Goal: Task Accomplishment & Management: Use online tool/utility

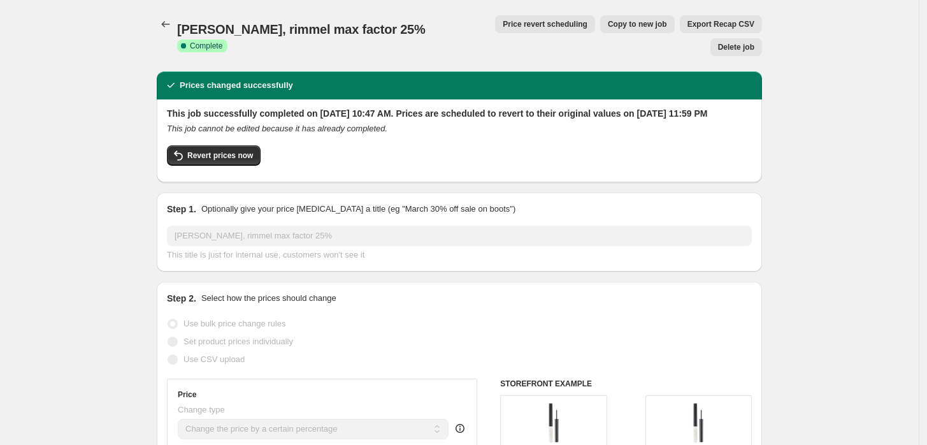
select select "percentage"
select select "vendor"
click at [171, 20] on icon "Price change jobs" at bounding box center [165, 24] width 13 height 13
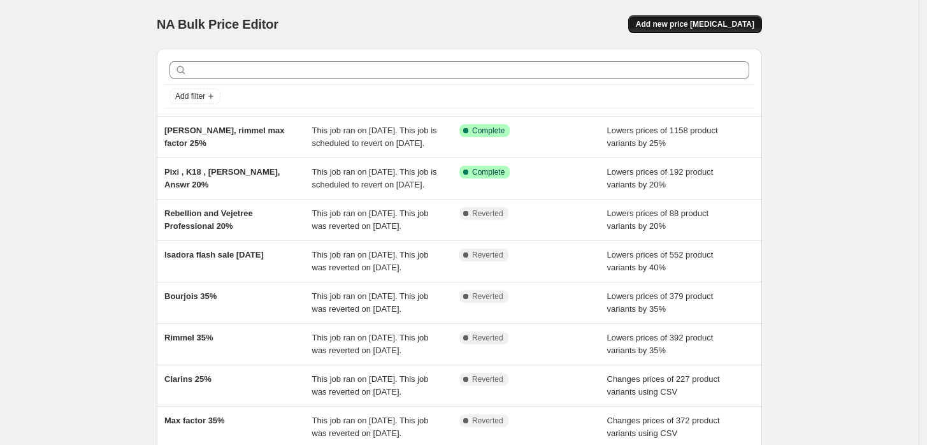
click at [709, 18] on button "Add new price [MEDICAL_DATA]" at bounding box center [695, 24] width 134 height 18
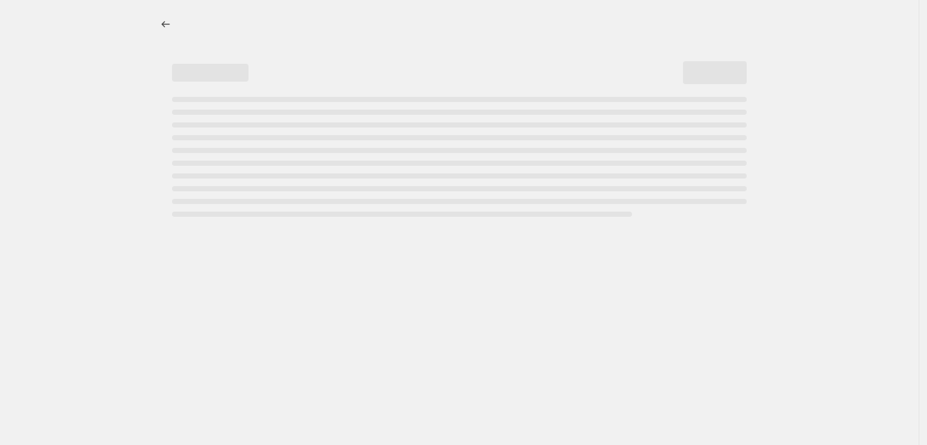
select select "percentage"
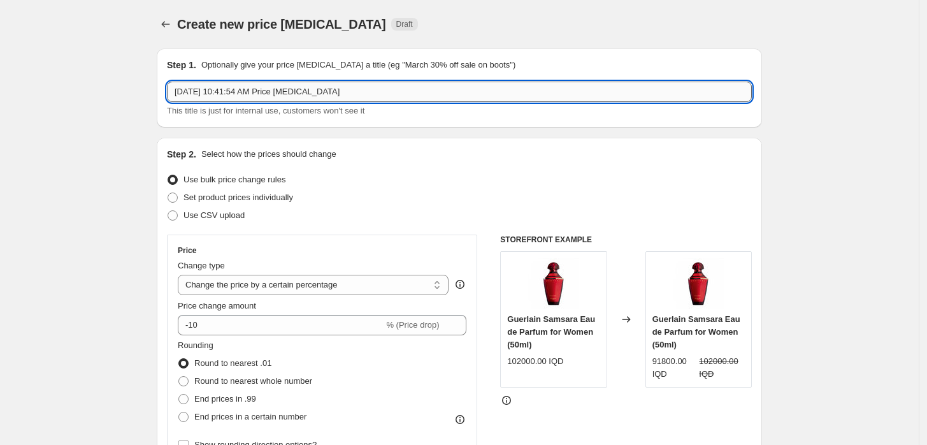
click at [316, 83] on input "[DATE] 10:41:54 AM Price [MEDICAL_DATA]" at bounding box center [459, 92] width 585 height 20
type input "Clarins 15%"
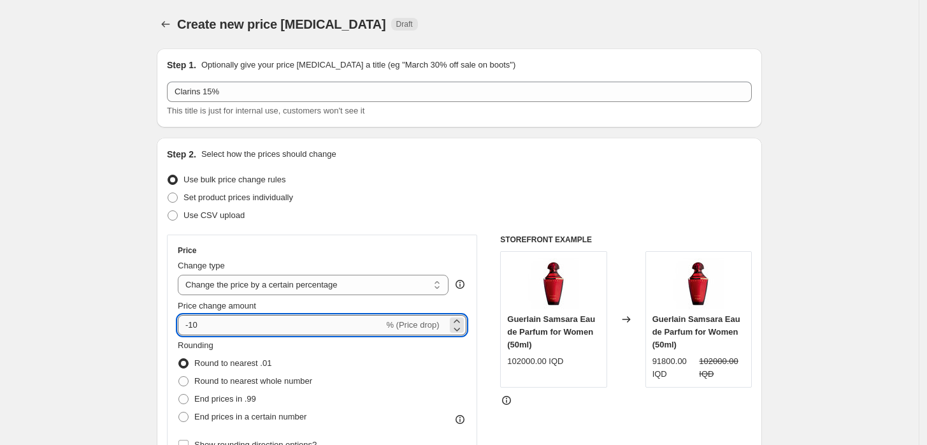
click at [199, 325] on input "-10" at bounding box center [281, 325] width 206 height 20
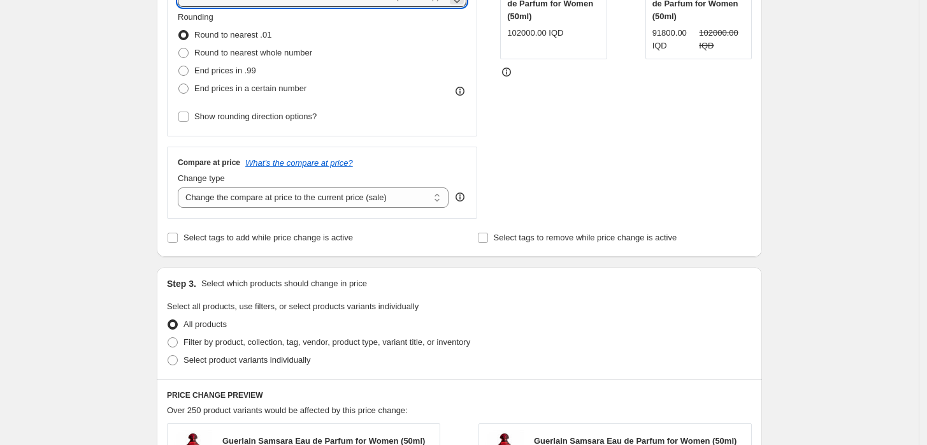
scroll to position [353, 0]
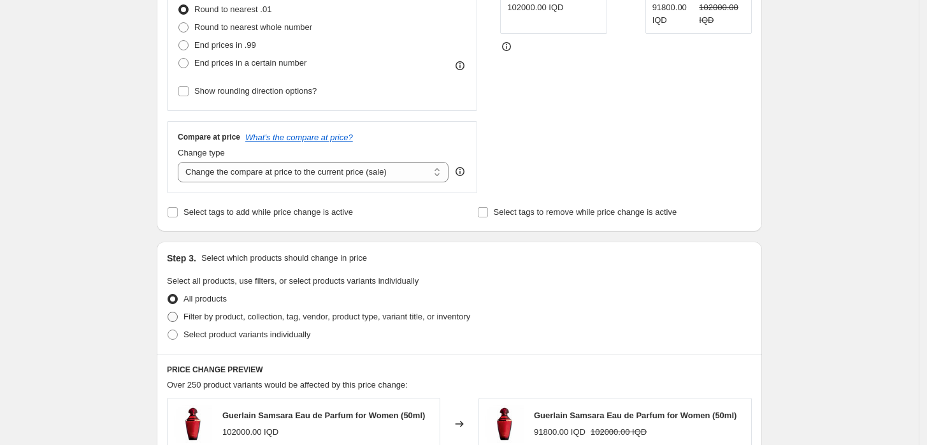
type input "-21"
click at [215, 311] on span "Filter by product, collection, tag, vendor, product type, variant title, or inv…" at bounding box center [326, 316] width 287 height 10
click at [168, 311] on input "Filter by product, collection, tag, vendor, product type, variant title, or inv…" at bounding box center [168, 311] width 1 height 1
radio input "true"
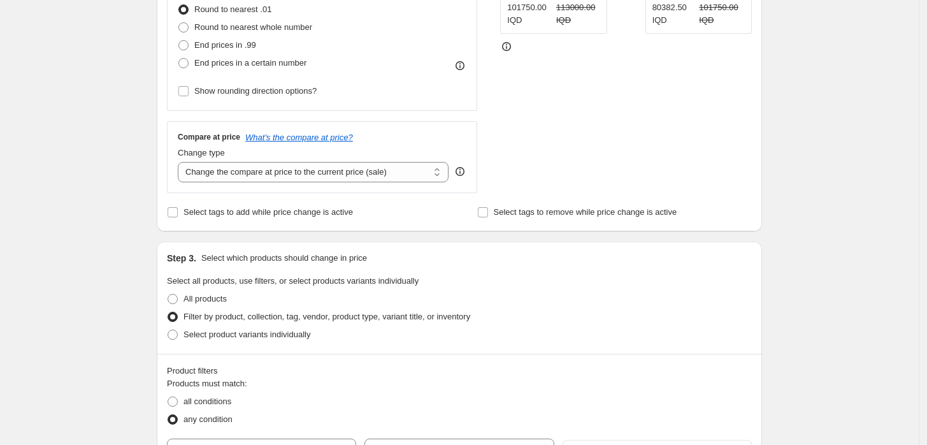
scroll to position [0, 0]
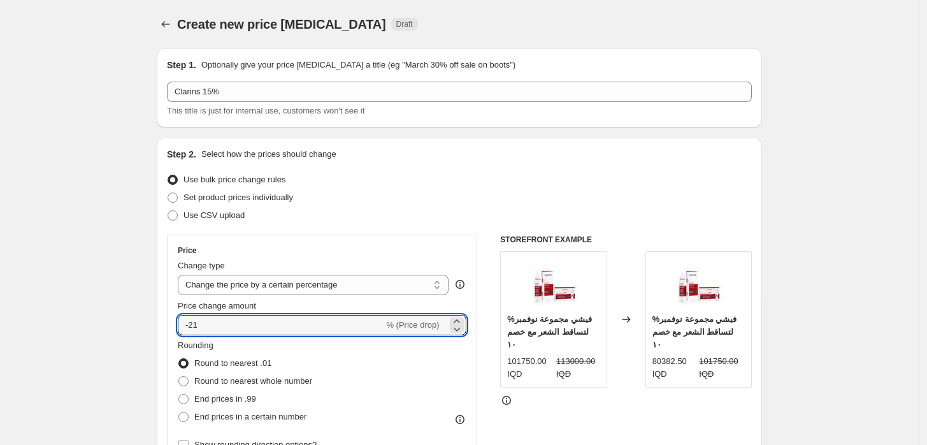
click at [257, 322] on input "-21" at bounding box center [281, 325] width 206 height 20
drag, startPoint x: 220, startPoint y: 325, endPoint x: 194, endPoint y: 325, distance: 26.7
click at [194, 325] on input "-21" at bounding box center [281, 325] width 206 height 20
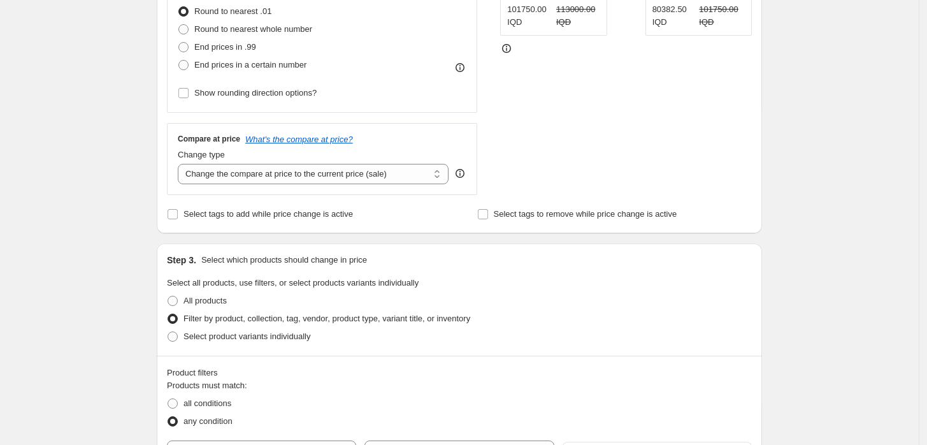
scroll to position [495, 0]
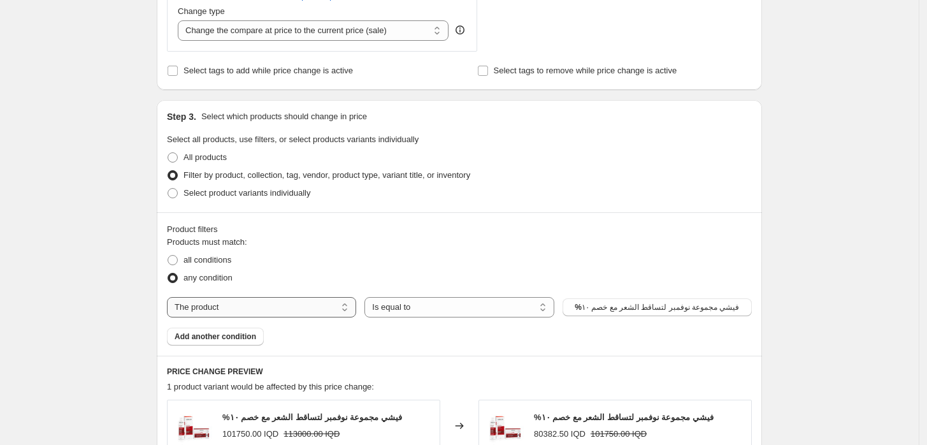
type input "-20"
drag, startPoint x: 320, startPoint y: 312, endPoint x: 287, endPoint y: 311, distance: 33.1
click at [320, 312] on select "The product The product's collection The product's tag The product's vendor The…" at bounding box center [261, 307] width 189 height 20
select select "vendor"
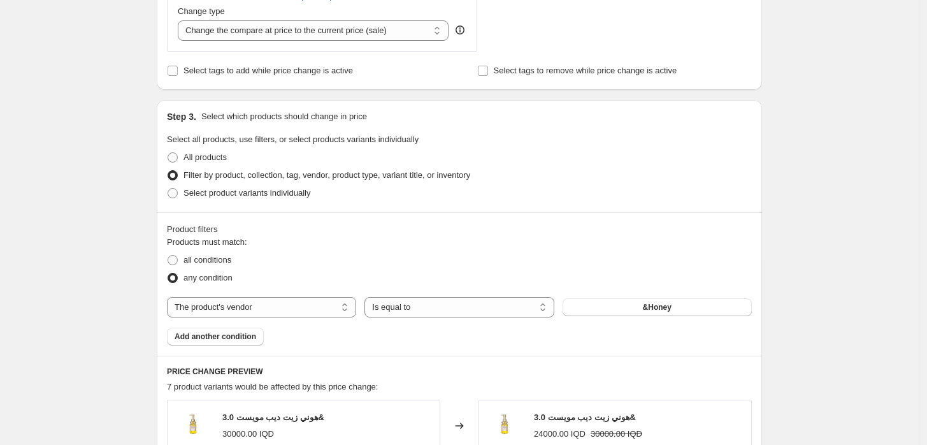
click at [611, 307] on button "&Honey" at bounding box center [656, 307] width 189 height 18
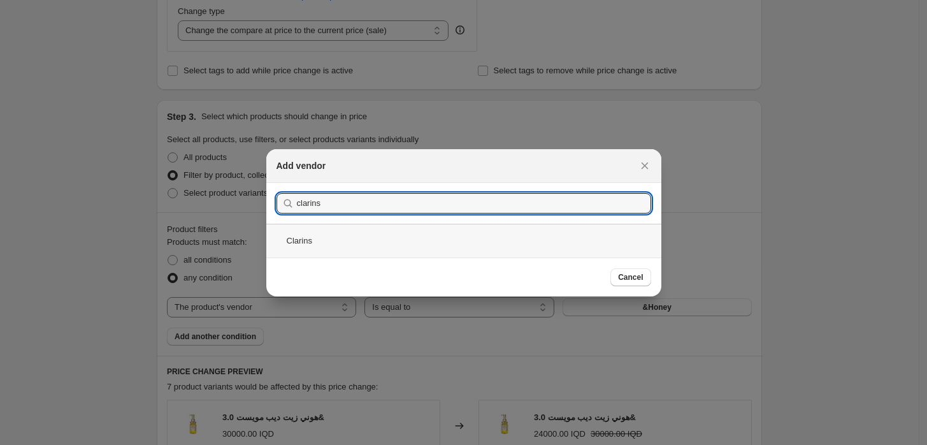
type input "clarins"
click at [360, 234] on div "Clarins" at bounding box center [463, 241] width 395 height 34
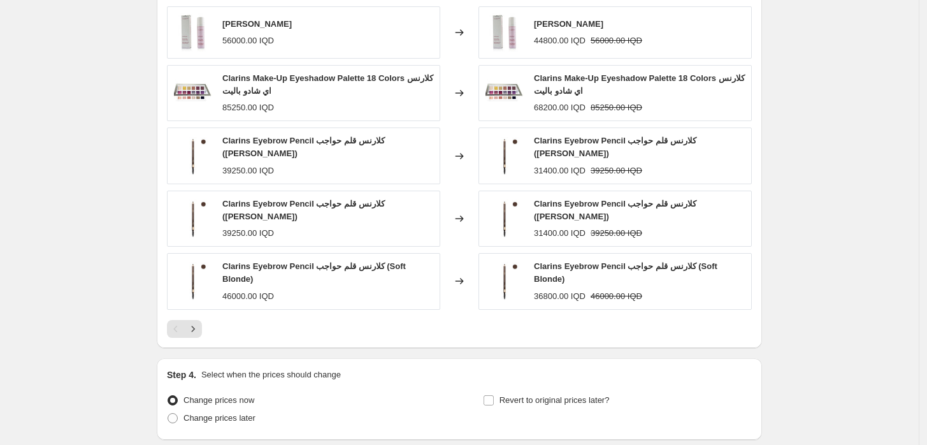
scroll to position [976, 0]
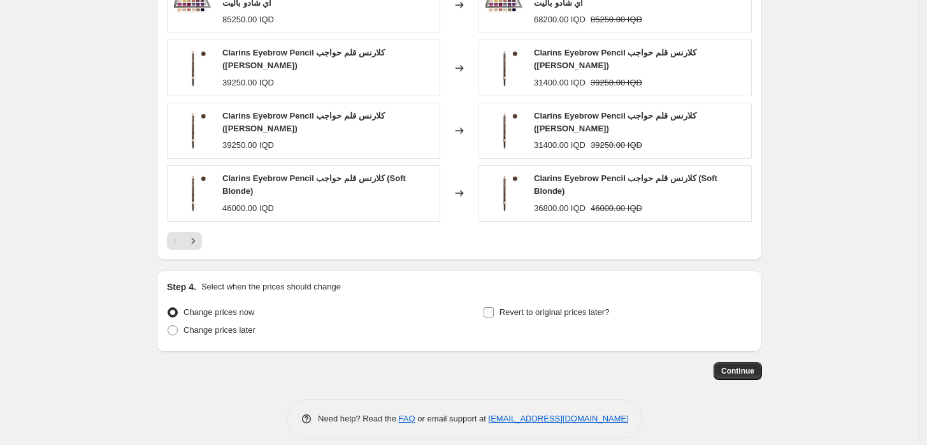
click at [499, 303] on label "Revert to original prices later?" at bounding box center [546, 312] width 127 height 18
click at [494, 307] on input "Revert to original prices later?" at bounding box center [488, 312] width 10 height 10
checkbox input "true"
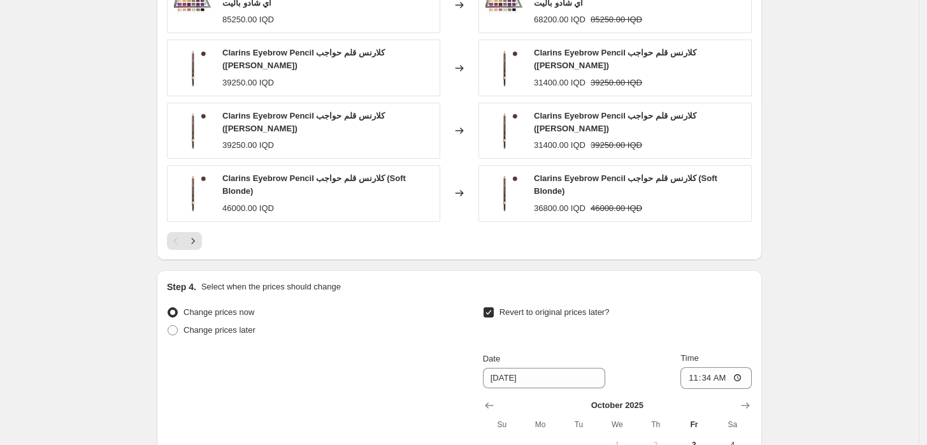
scroll to position [1117, 0]
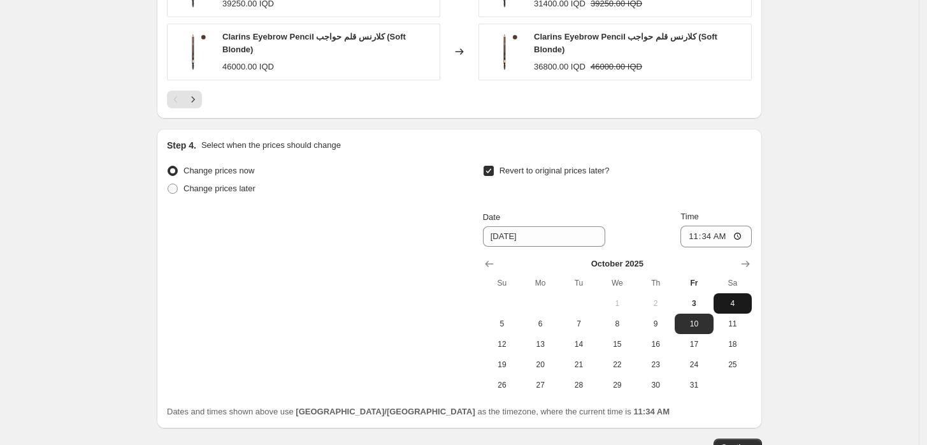
click at [725, 298] on span "4" at bounding box center [732, 303] width 28 height 10
type input "[DATE]"
click at [696, 225] on input "11:34" at bounding box center [715, 236] width 71 height 22
type input "23:59"
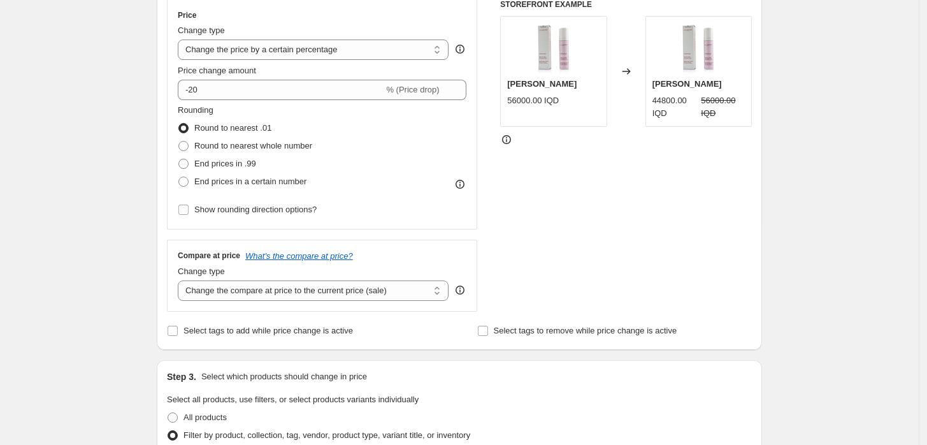
scroll to position [197, 0]
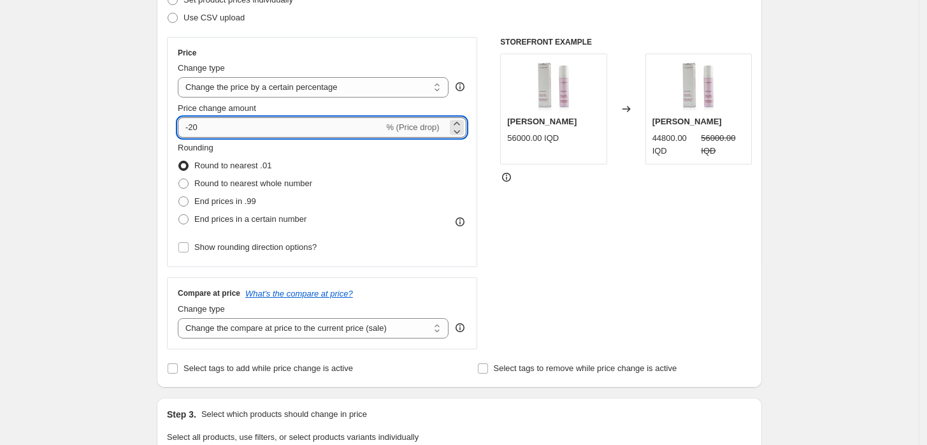
drag, startPoint x: 202, startPoint y: 129, endPoint x: 194, endPoint y: 130, distance: 8.4
click at [194, 130] on input "-20" at bounding box center [281, 127] width 206 height 20
type input "-15"
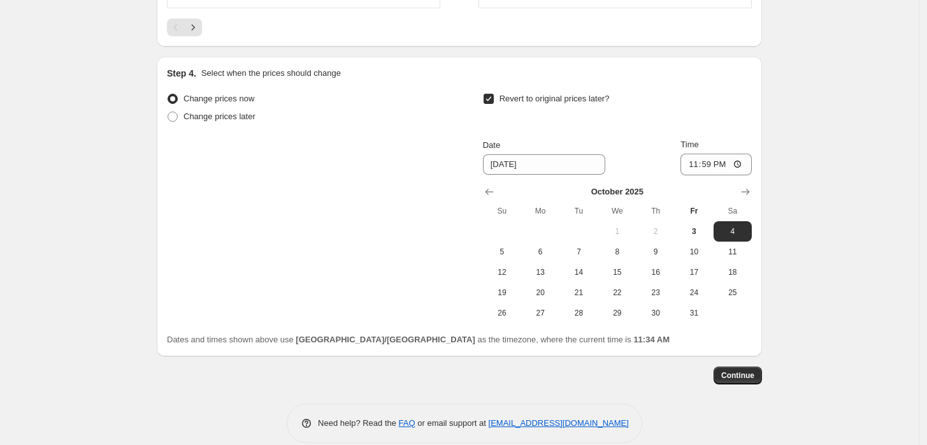
scroll to position [1194, 0]
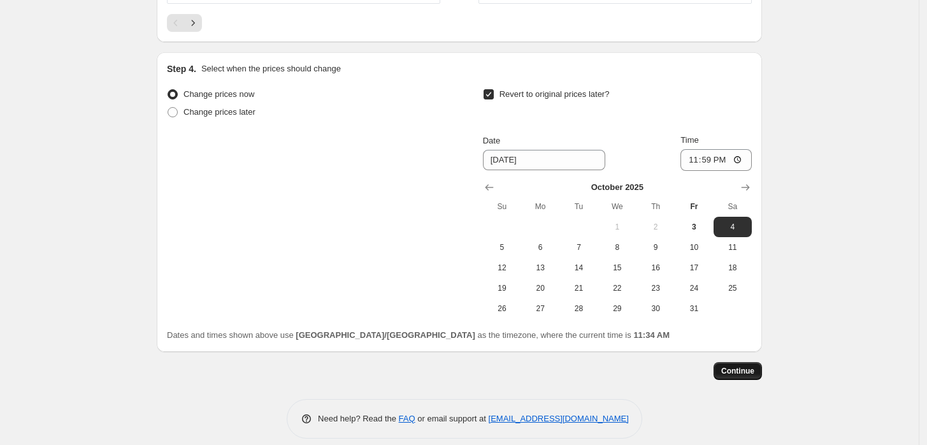
click at [743, 366] on span "Continue" at bounding box center [737, 371] width 33 height 10
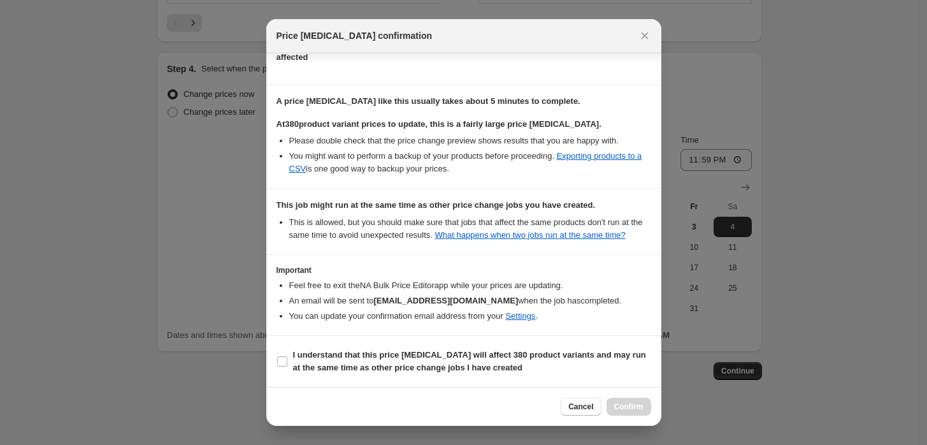
scroll to position [173, 0]
click at [306, 354] on b "I understand that this price [MEDICAL_DATA] will affect 380 product variants an…" at bounding box center [469, 361] width 353 height 22
click at [287, 356] on input "I understand that this price [MEDICAL_DATA] will affect 380 product variants an…" at bounding box center [282, 361] width 10 height 10
checkbox input "true"
click at [638, 410] on span "Confirm" at bounding box center [628, 406] width 29 height 10
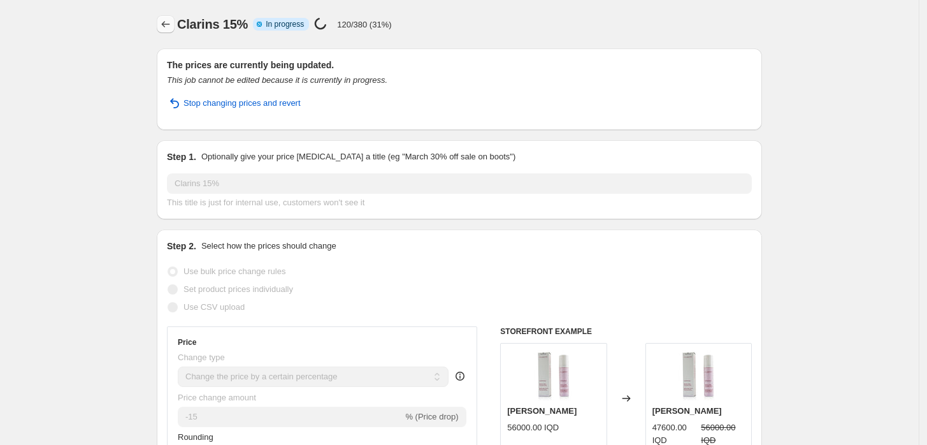
click at [166, 19] on icon "Price change jobs" at bounding box center [165, 24] width 13 height 13
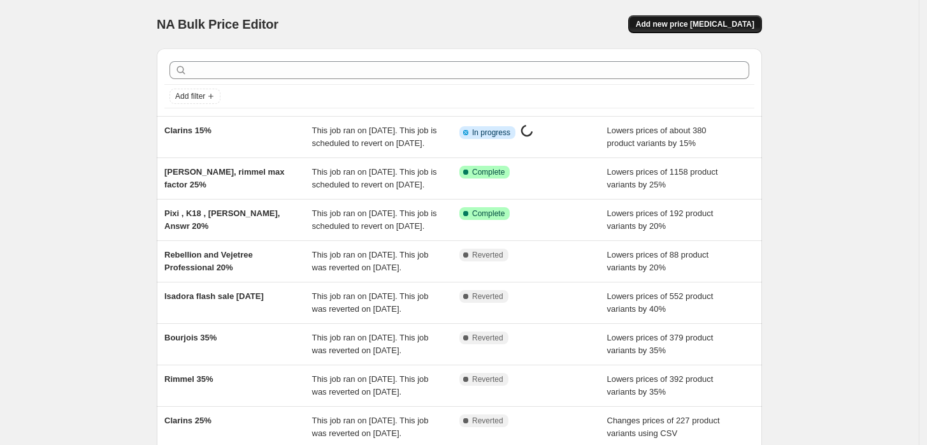
click at [665, 25] on button "Add new price [MEDICAL_DATA]" at bounding box center [695, 24] width 134 height 18
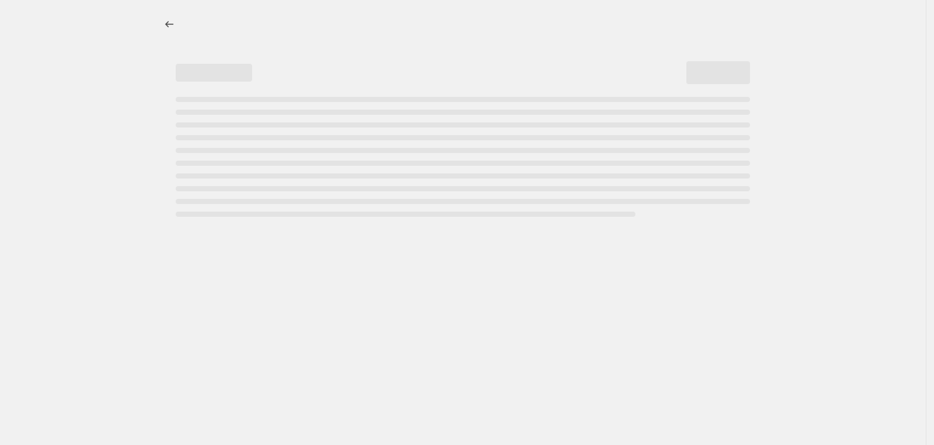
select select "percentage"
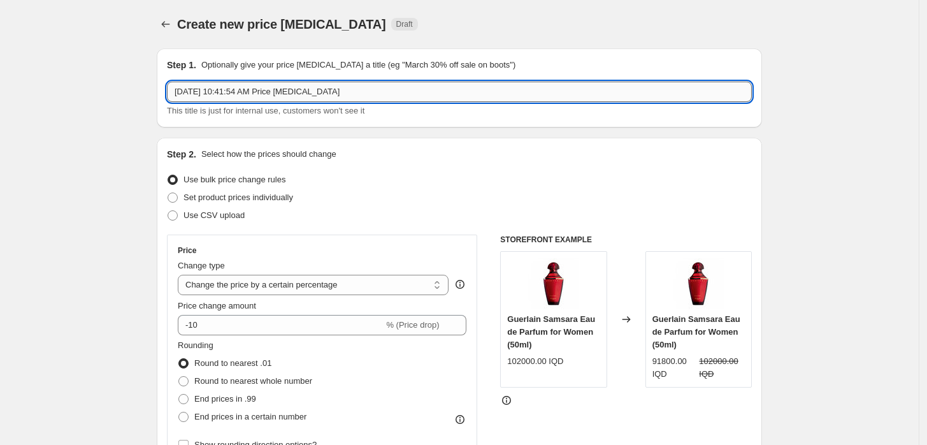
click at [297, 95] on input "[DATE] 10:41:54 AM Price [MEDICAL_DATA]" at bounding box center [459, 92] width 585 height 20
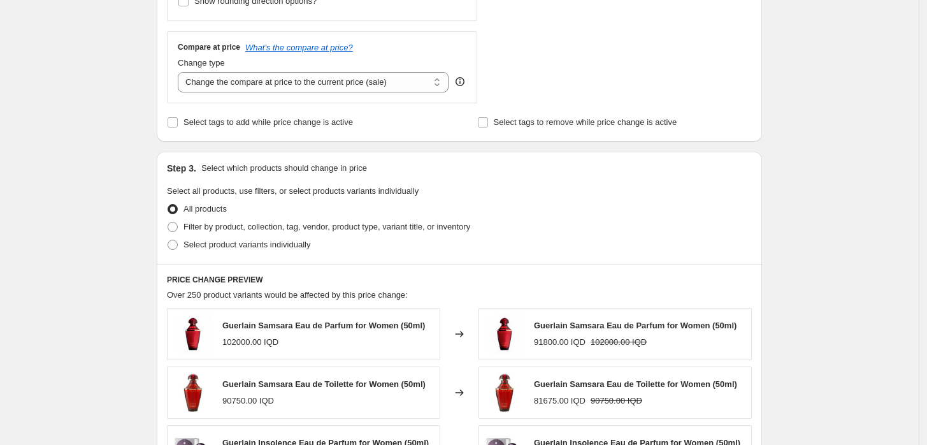
scroll to position [495, 0]
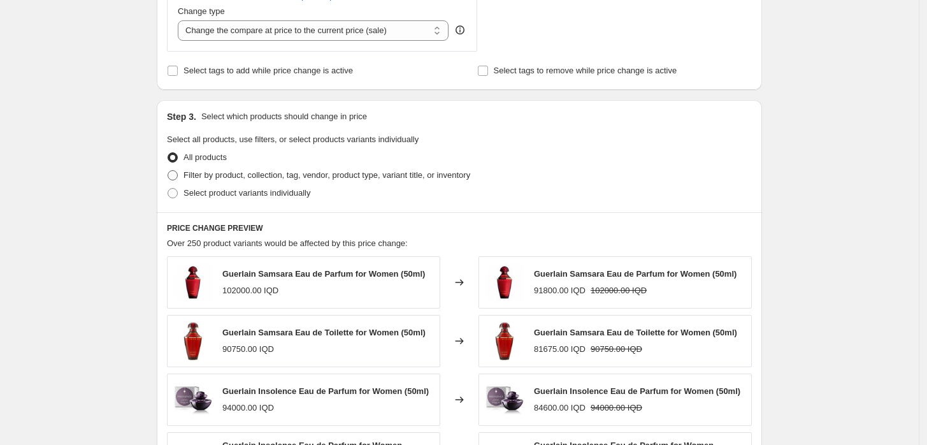
type input "Bio oil 10%"
click at [196, 175] on span "Filter by product, collection, tag, vendor, product type, variant title, or inv…" at bounding box center [326, 175] width 287 height 10
click at [168, 171] on input "Filter by product, collection, tag, vendor, product type, variant title, or inv…" at bounding box center [168, 170] width 1 height 1
radio input "true"
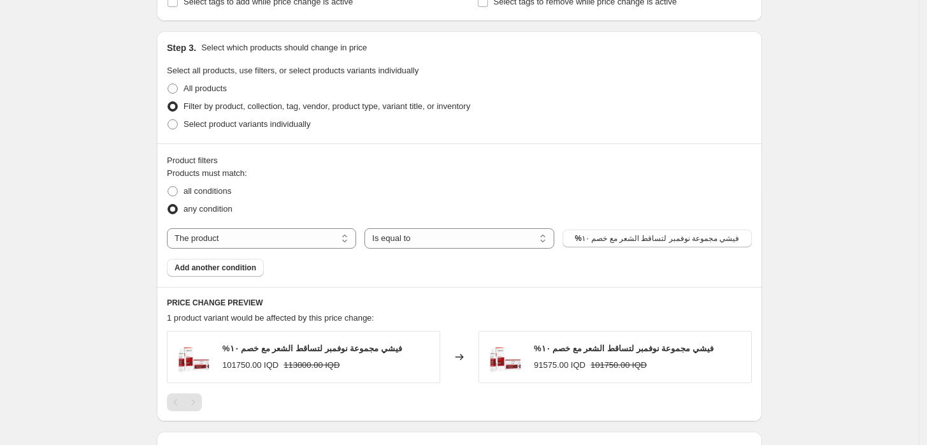
scroll to position [566, 0]
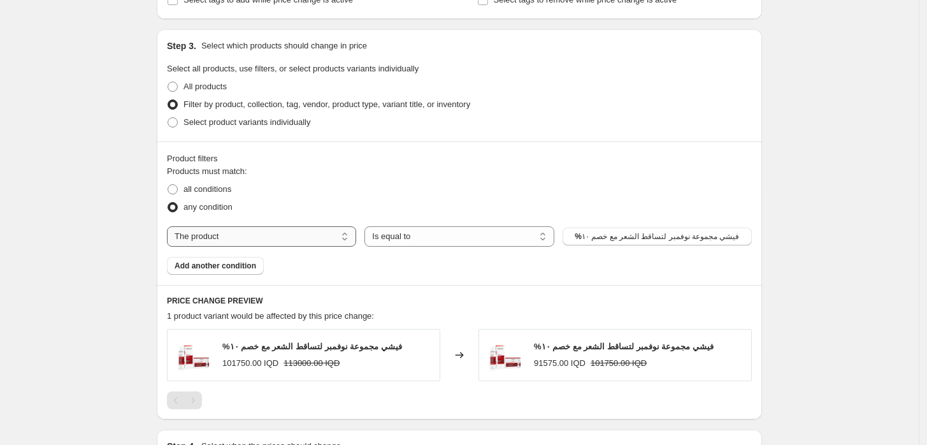
click at [260, 244] on select "The product The product's collection The product's tag The product's vendor The…" at bounding box center [261, 236] width 189 height 20
select select "vendor"
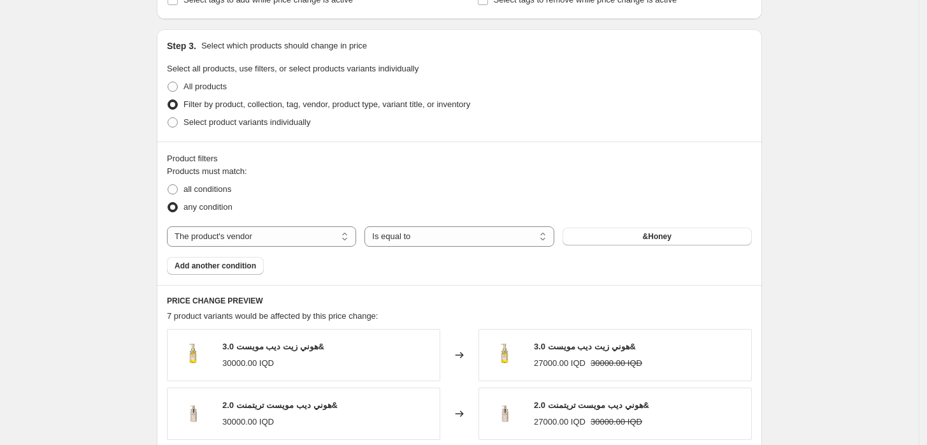
click at [595, 236] on button "&Honey" at bounding box center [656, 236] width 189 height 18
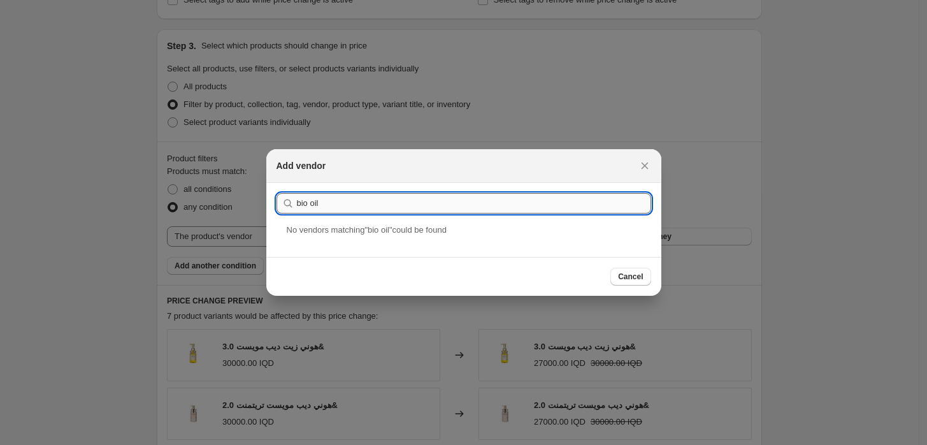
drag, startPoint x: 308, startPoint y: 200, endPoint x: 325, endPoint y: 202, distance: 17.3
click at [325, 202] on input "bio oil" at bounding box center [474, 203] width 354 height 20
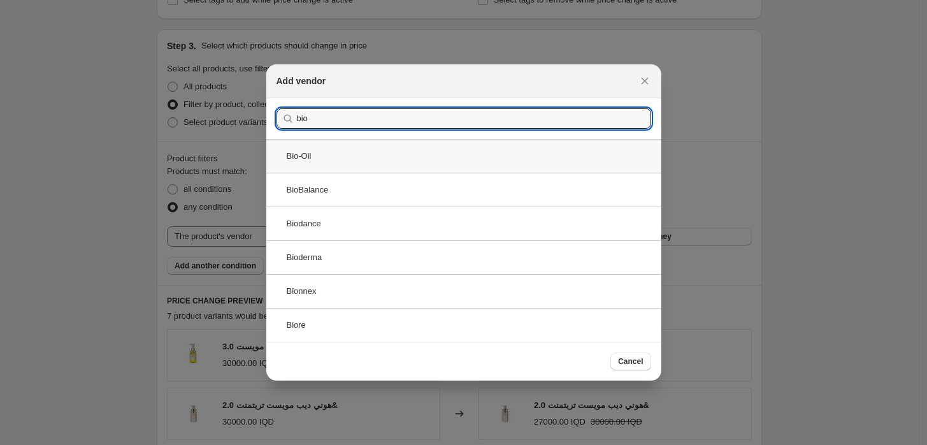
type input "bio"
click at [315, 149] on div "Bio-Oil" at bounding box center [463, 156] width 395 height 34
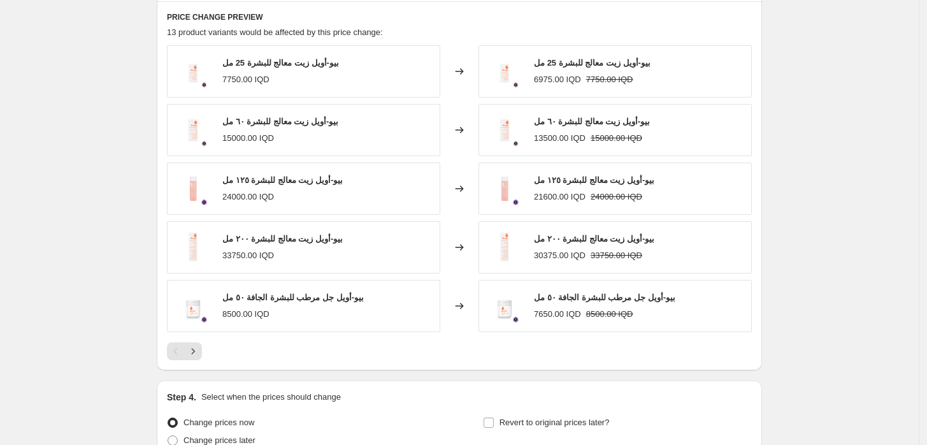
scroll to position [972, 0]
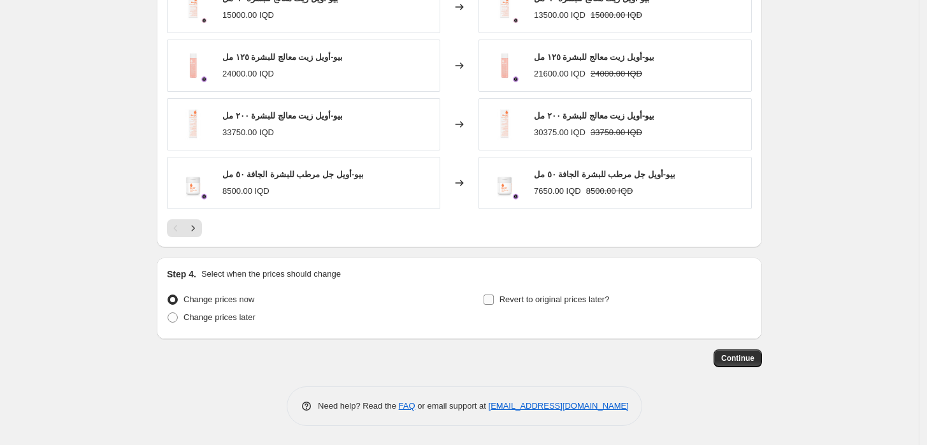
click at [540, 305] on span "Revert to original prices later?" at bounding box center [554, 299] width 110 height 13
click at [494, 304] on input "Revert to original prices later?" at bounding box center [488, 299] width 10 height 10
checkbox input "true"
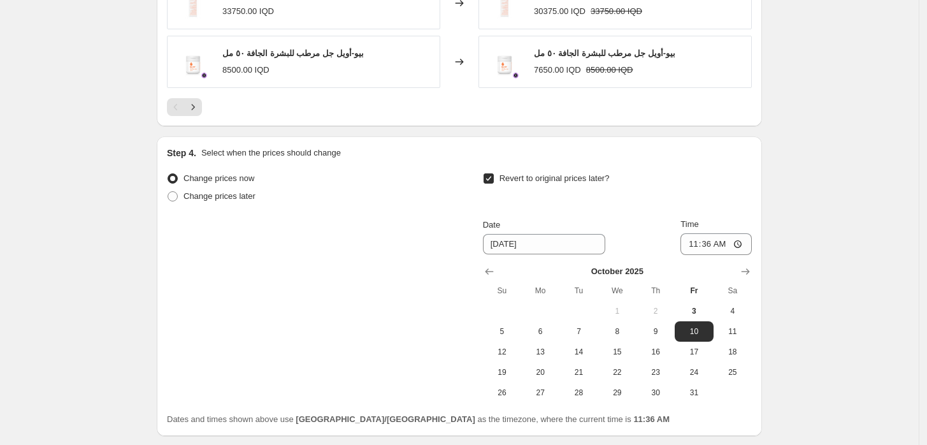
scroll to position [1184, 0]
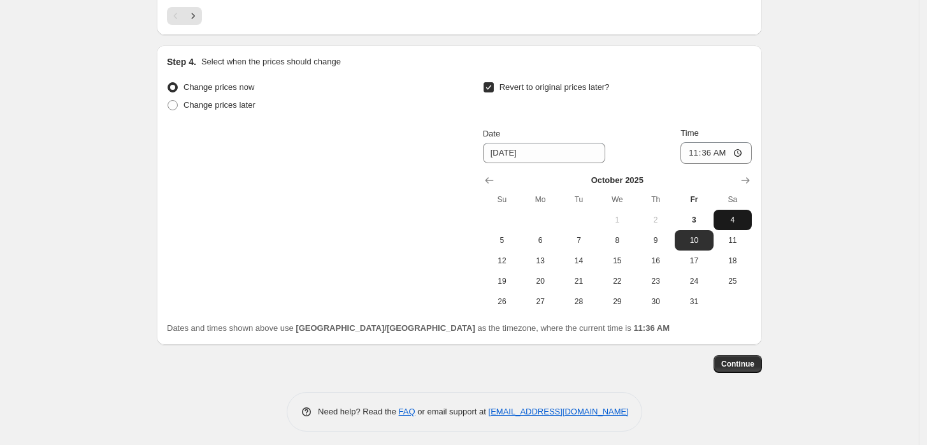
click at [733, 221] on span "4" at bounding box center [732, 220] width 28 height 10
type input "[DATE]"
click at [699, 149] on input "11:36" at bounding box center [715, 153] width 71 height 22
type input "23:59"
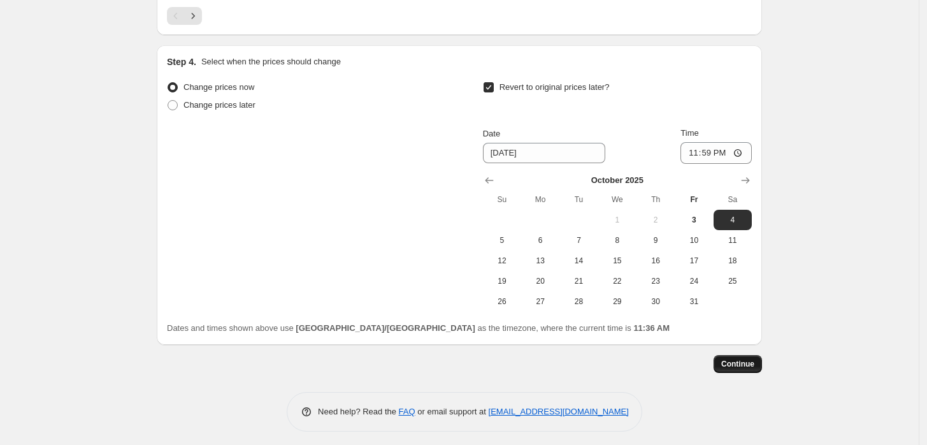
click at [743, 359] on span "Continue" at bounding box center [737, 364] width 33 height 10
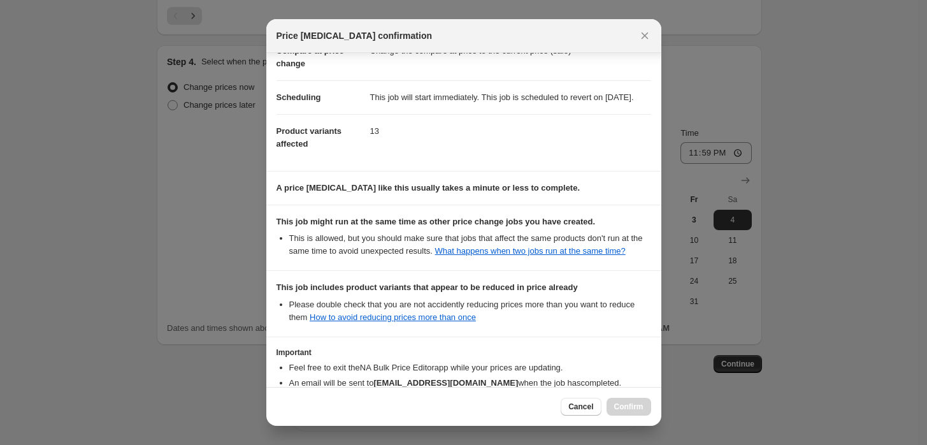
scroll to position [182, 0]
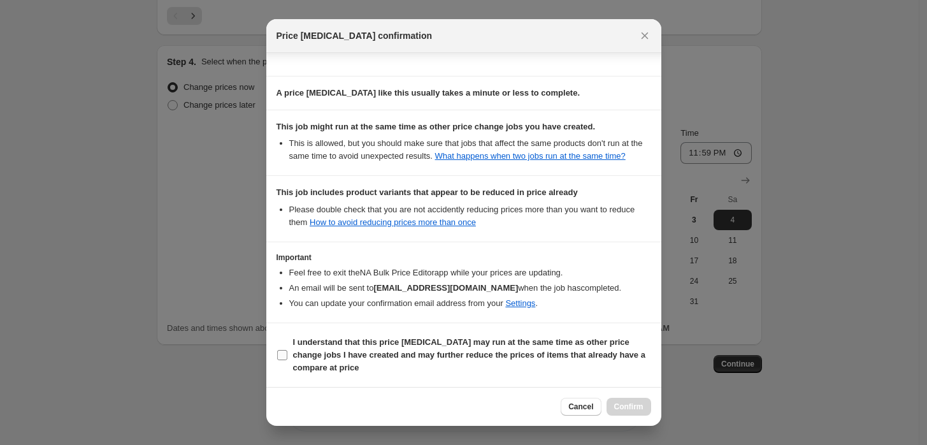
click at [320, 341] on b "I understand that this price [MEDICAL_DATA] may run at the same time as other p…" at bounding box center [469, 354] width 352 height 35
click at [287, 350] on input "I understand that this price [MEDICAL_DATA] may run at the same time as other p…" at bounding box center [282, 355] width 10 height 10
checkbox input "true"
click at [623, 405] on span "Confirm" at bounding box center [628, 406] width 29 height 10
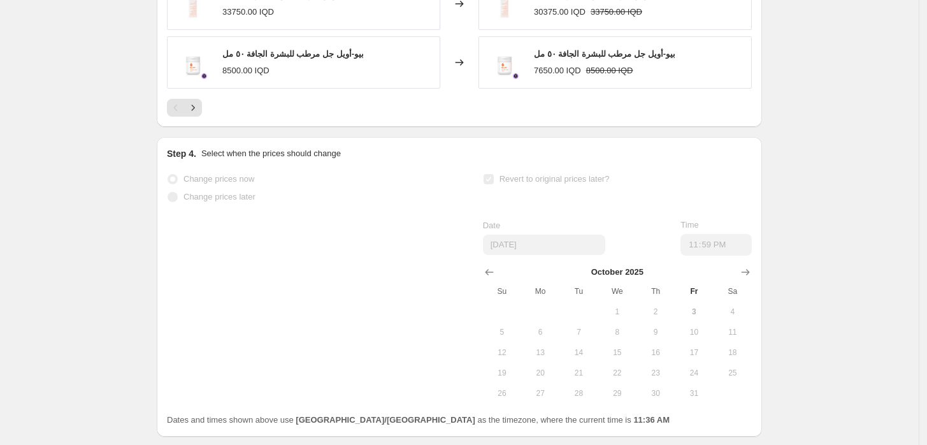
select select "percentage"
select select "vendor"
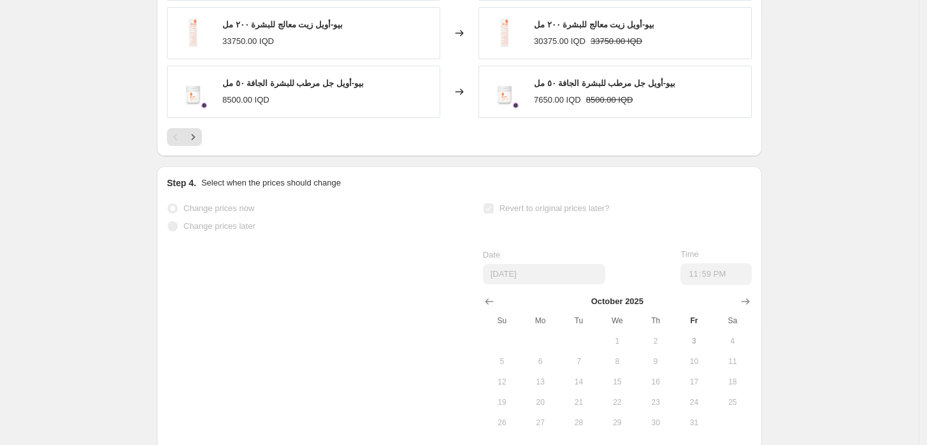
select select "percentage"
select select "vendor"
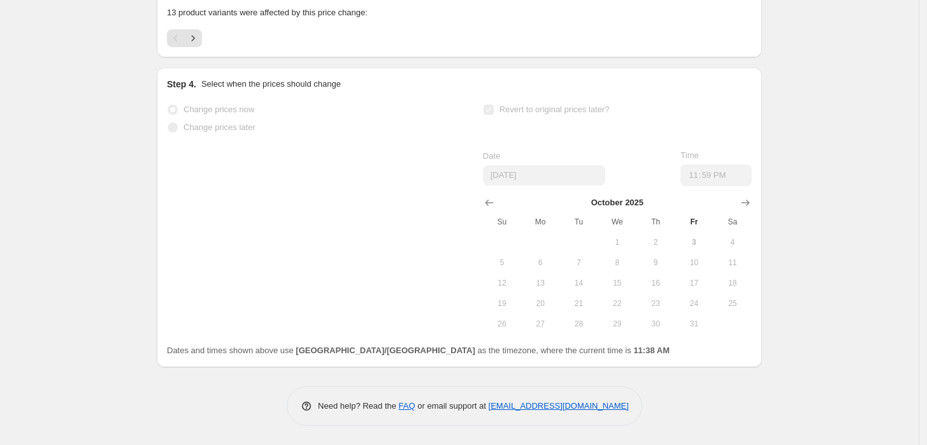
scroll to position [0, 0]
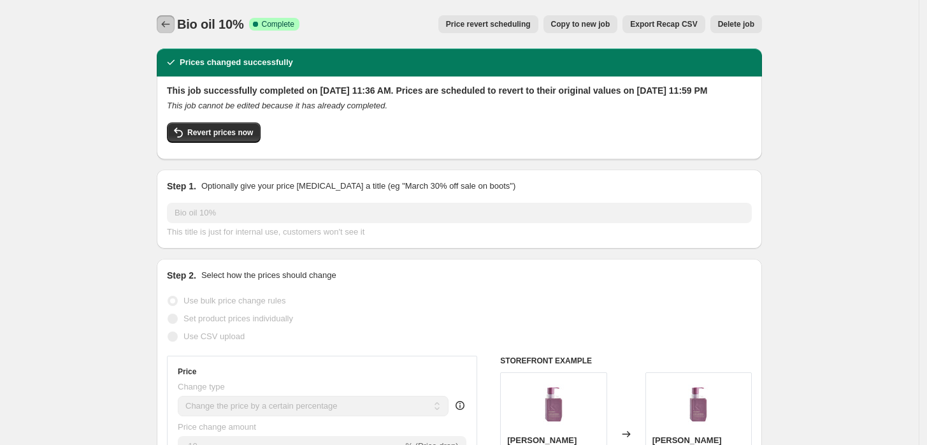
click at [167, 25] on icon "Price change jobs" at bounding box center [166, 24] width 8 height 6
